Goal: Task Accomplishment & Management: Manage account settings

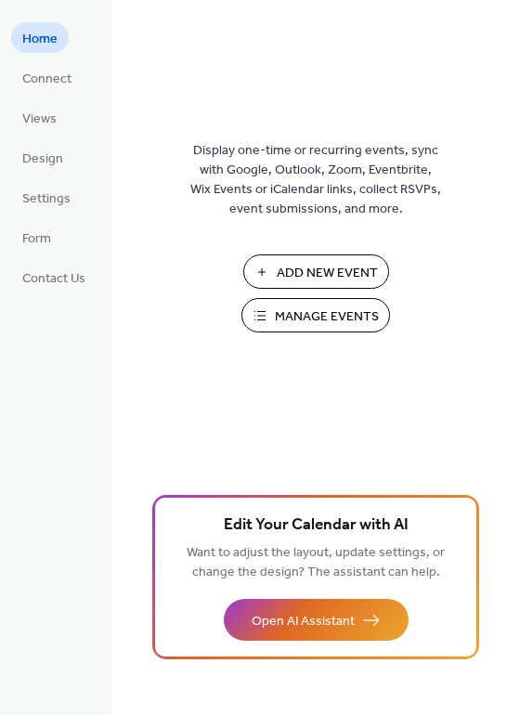
click at [325, 312] on span "Manage Events" at bounding box center [327, 317] width 104 height 20
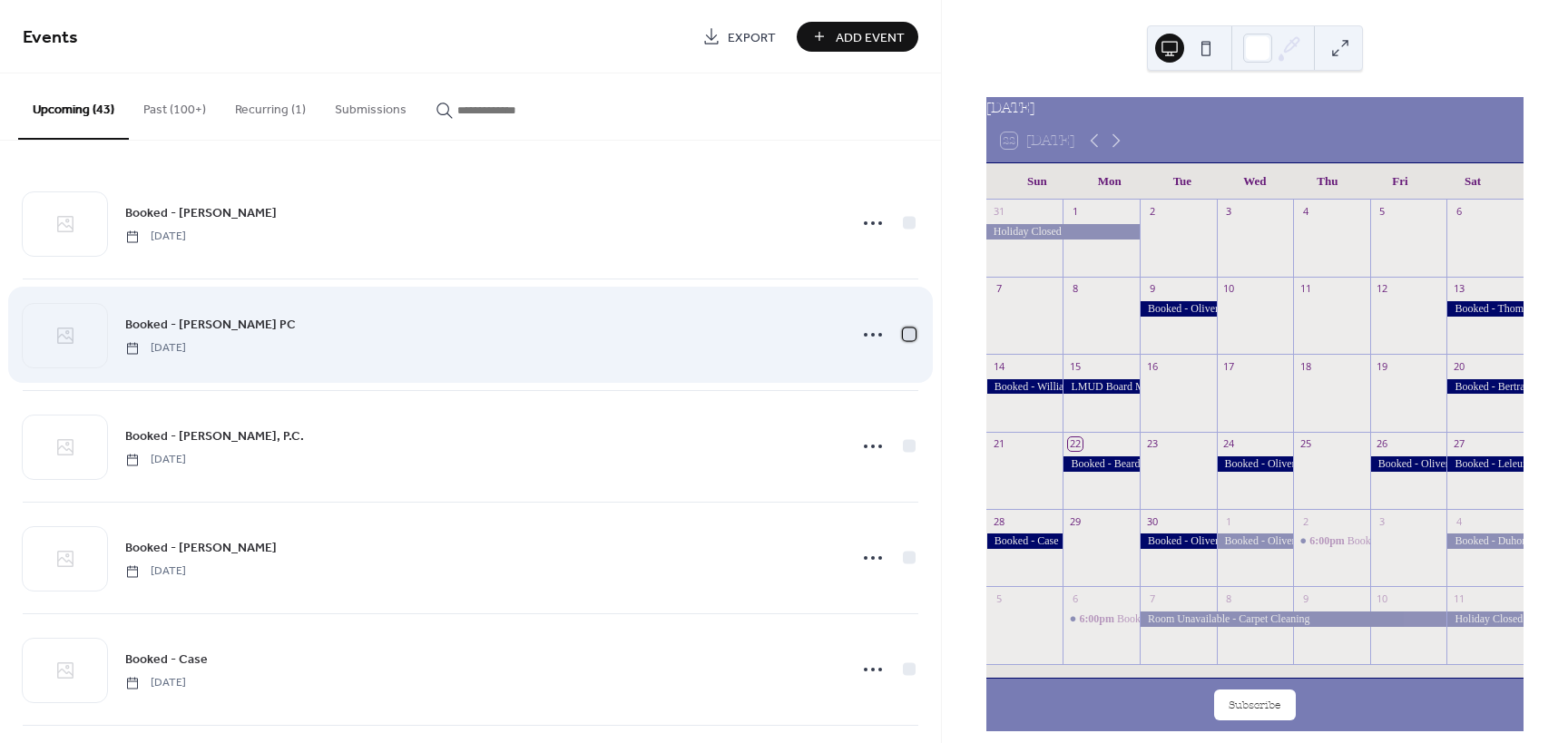
click at [903, 336] on div at bounding box center [909, 333] width 13 height 13
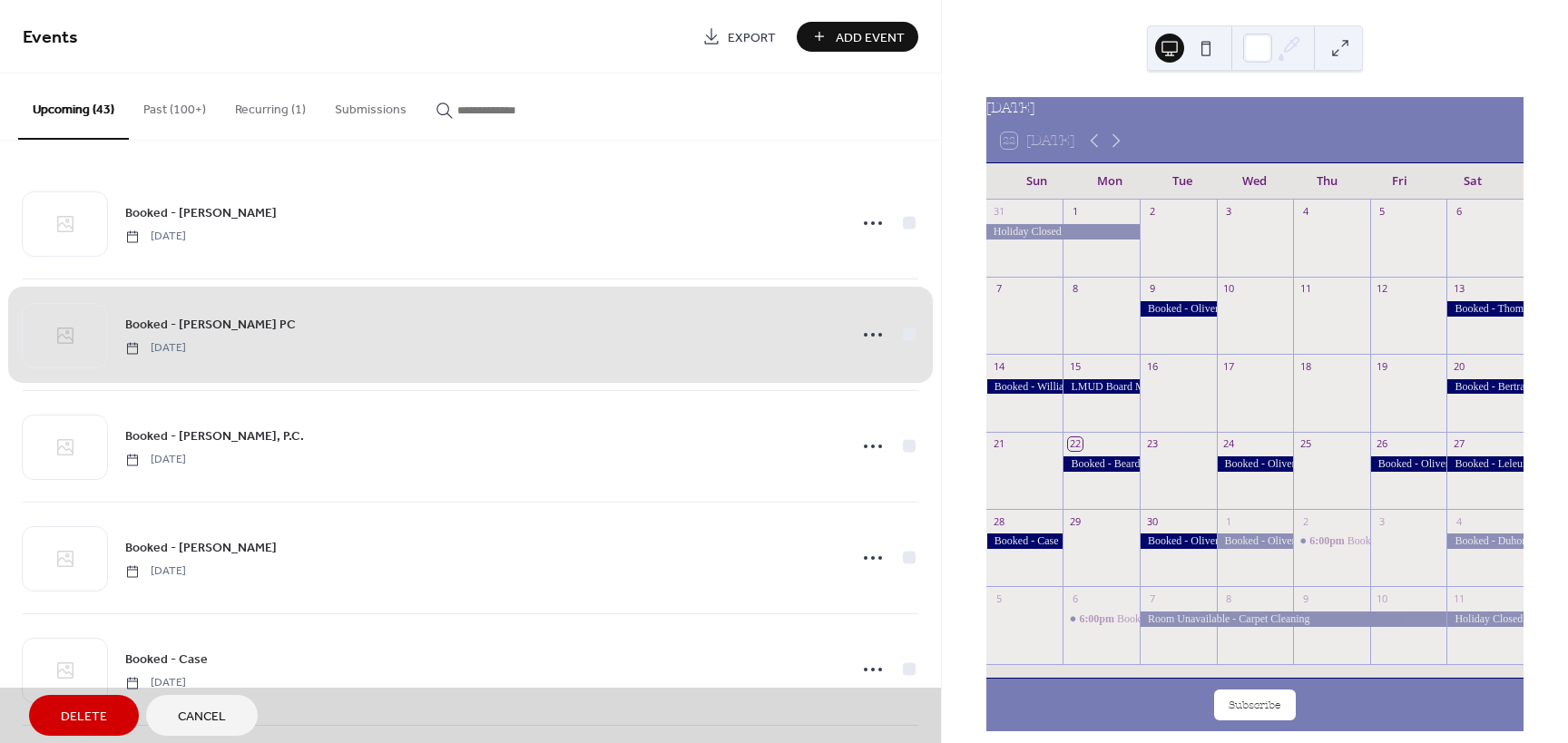
click at [89, 715] on span "Delete" at bounding box center [83, 718] width 46 height 20
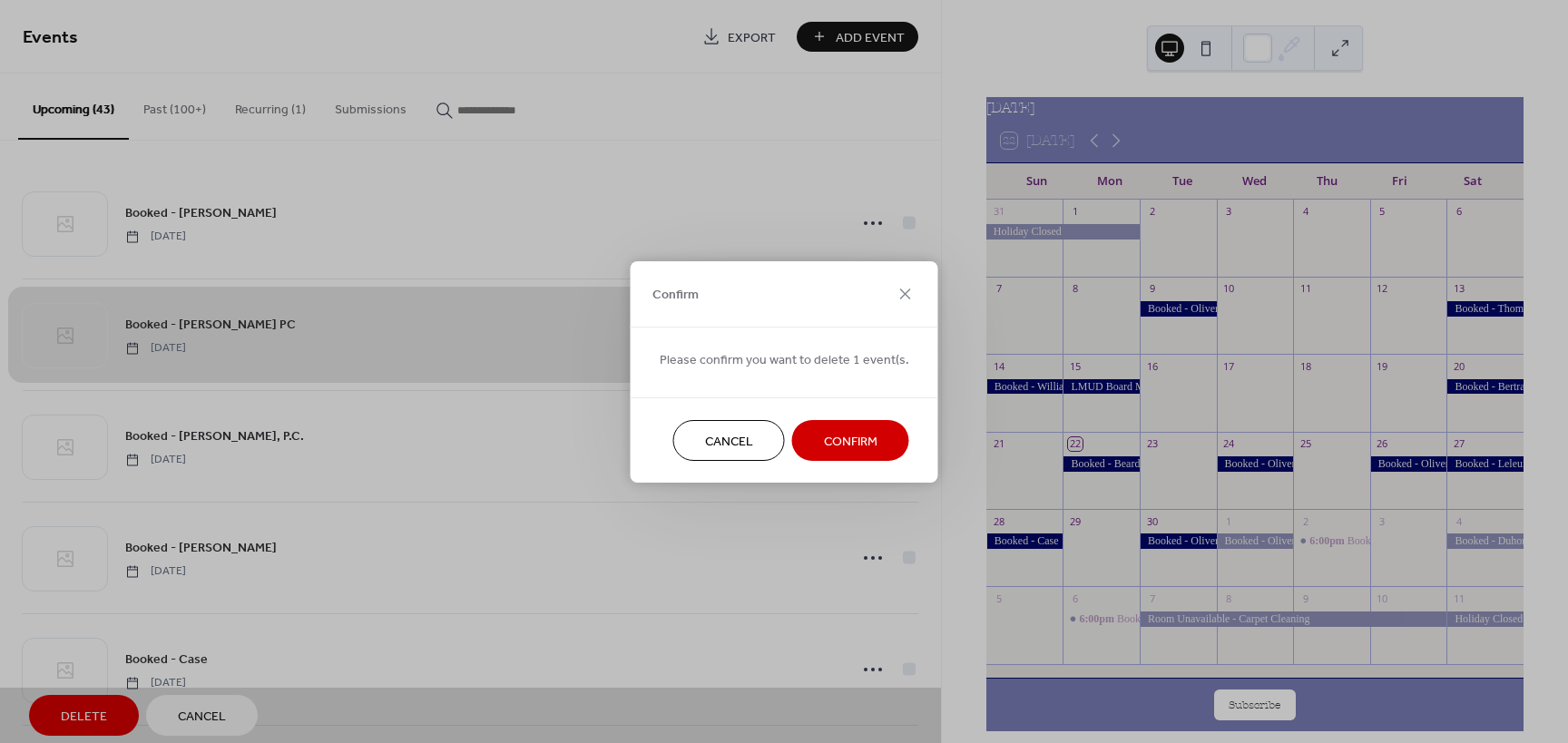
click at [830, 446] on span "Confirm" at bounding box center [850, 441] width 54 height 20
